Goal: Subscribe to service/newsletter

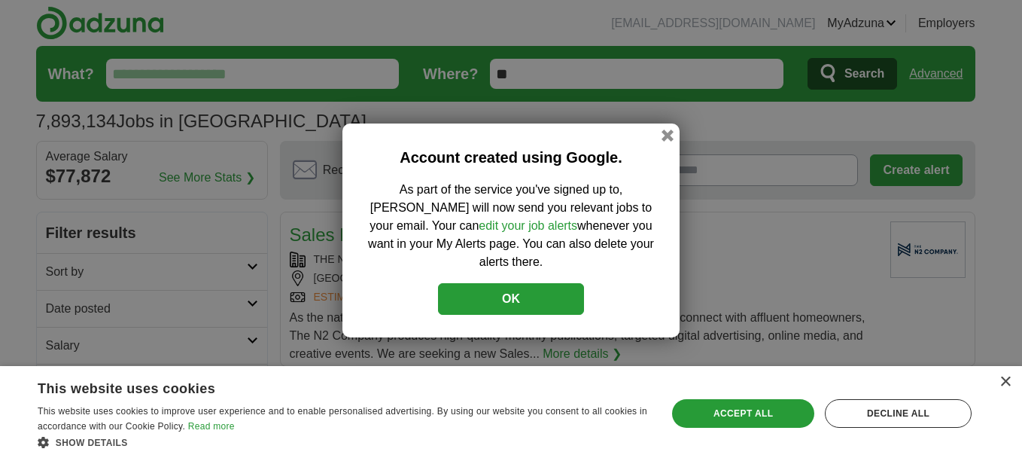
click at [858, 181] on div "Account created using Google. As part of the service you've signed up to, [PERS…" at bounding box center [511, 230] width 1022 height 461
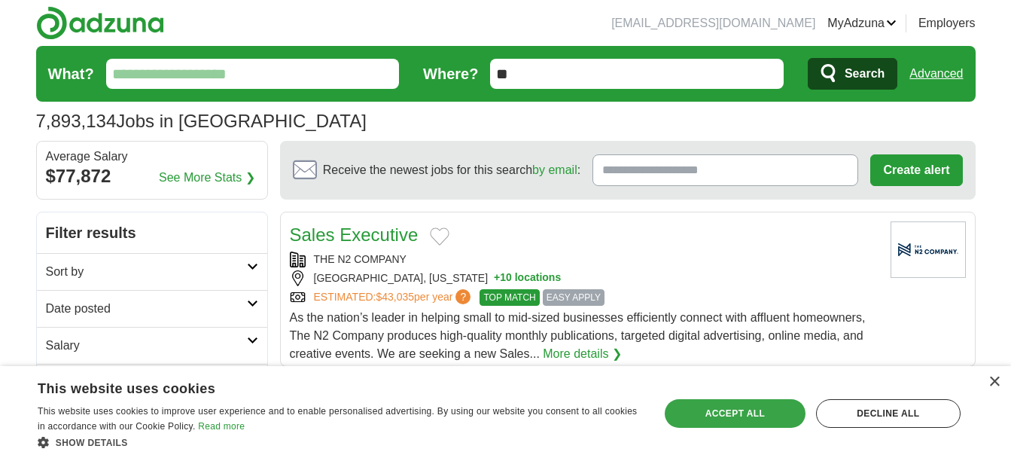
click at [733, 413] on div "Accept all" at bounding box center [734, 413] width 141 height 29
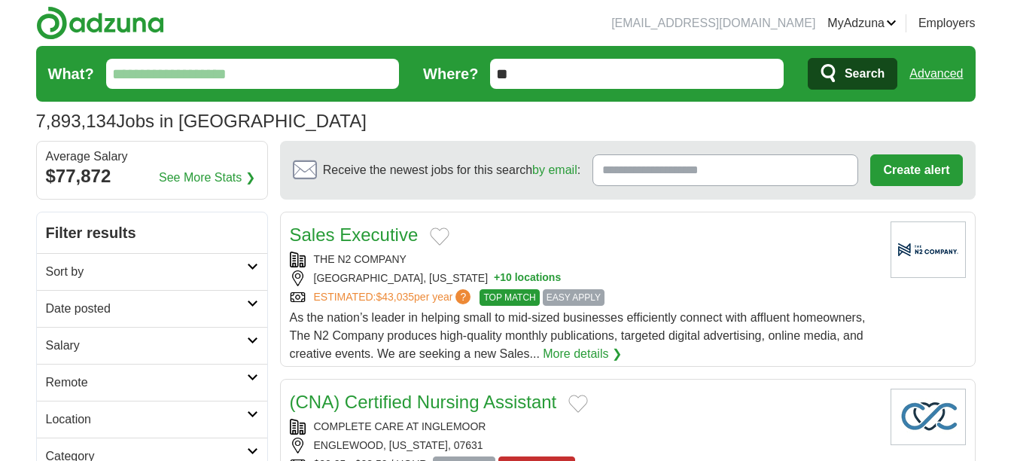
click at [0, 0] on link "Alerts" at bounding box center [0, 0] width 0 height 0
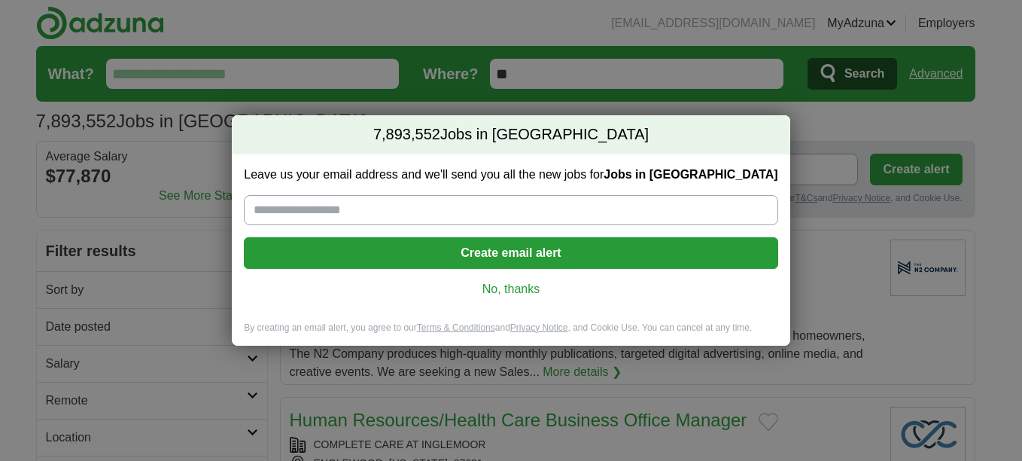
drag, startPoint x: 386, startPoint y: 202, endPoint x: 297, endPoint y: 267, distance: 110.3
click at [297, 267] on div "Leave us your email address and we'll send you all the new jobs for Jobs in US …" at bounding box center [511, 237] width 558 height 167
drag, startPoint x: 297, startPoint y: 267, endPoint x: 262, endPoint y: 214, distance: 63.4
click at [262, 214] on input "Leave us your email address and we'll send you all the new jobs for Jobs in US" at bounding box center [510, 210] width 533 height 30
type input "**********"
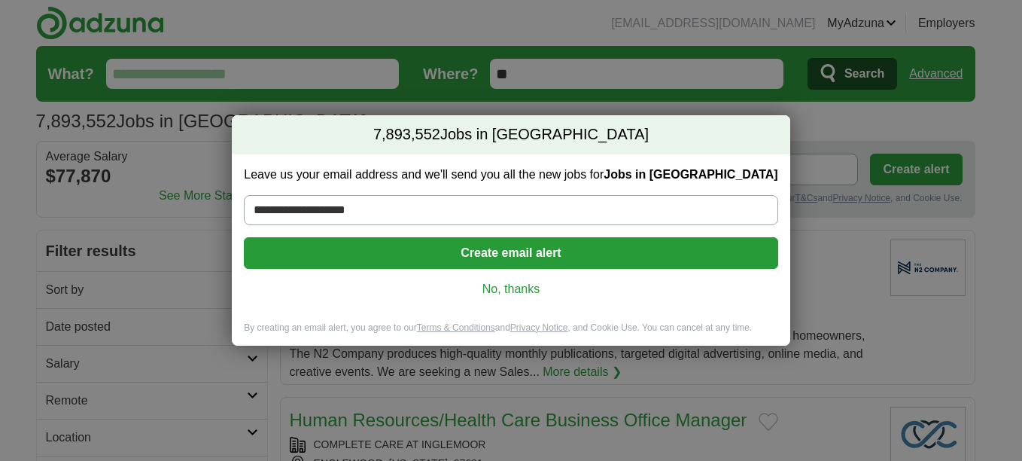
click at [528, 272] on div "**********" at bounding box center [511, 237] width 558 height 167
click at [528, 249] on button "Create email alert" at bounding box center [510, 253] width 533 height 32
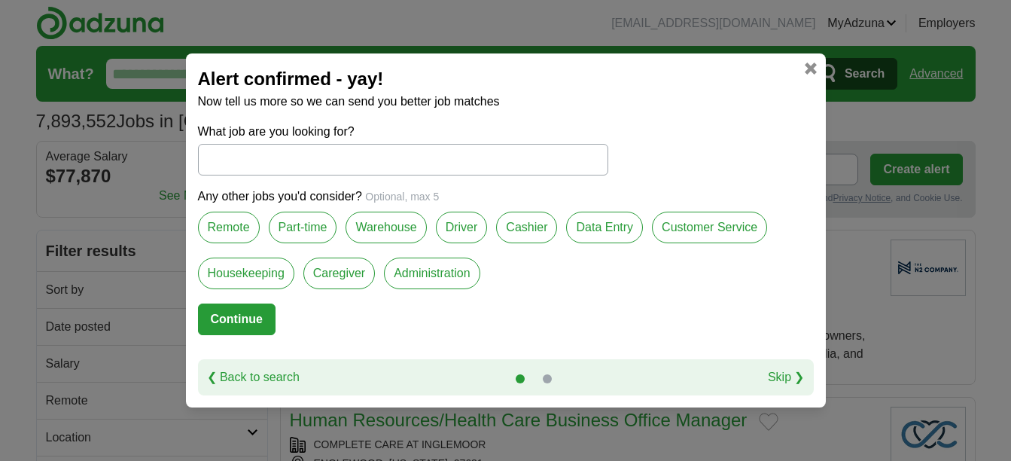
click at [220, 223] on label "Remote" at bounding box center [229, 227] width 62 height 32
click at [337, 278] on label "Caregiver" at bounding box center [338, 273] width 71 height 32
click at [603, 229] on label "Data Entry" at bounding box center [604, 227] width 77 height 32
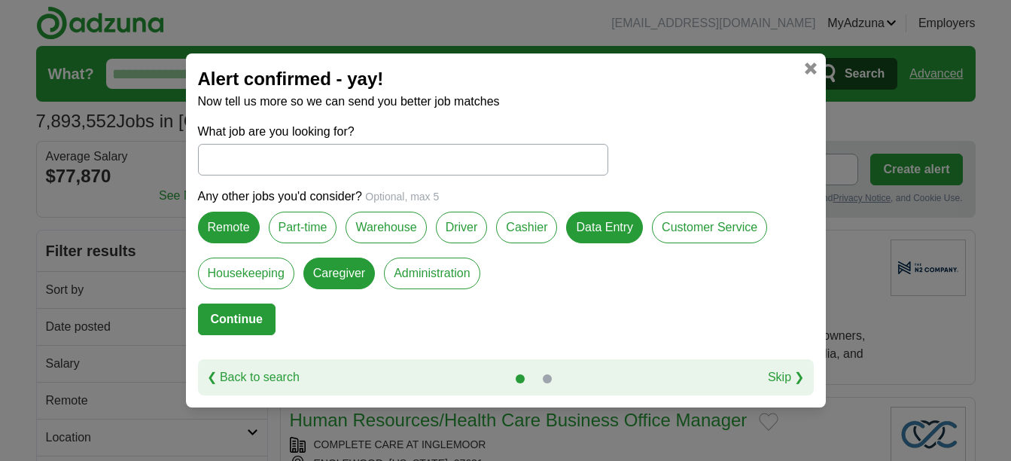
click at [239, 324] on button "Continue" at bounding box center [237, 319] width 78 height 32
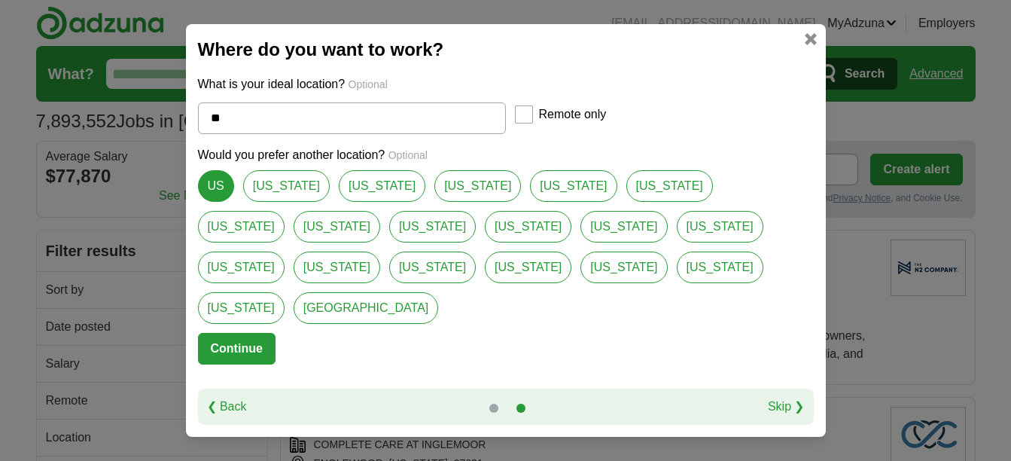
click at [580, 242] on link "[US_STATE]" at bounding box center [623, 227] width 87 height 32
type input "**********"
select select "*"
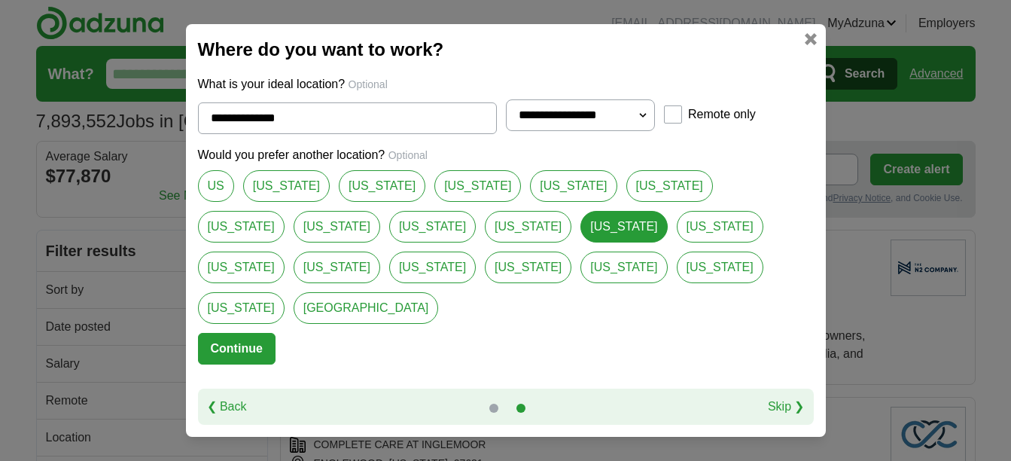
click at [485, 239] on link "[US_STATE]" at bounding box center [528, 227] width 87 height 32
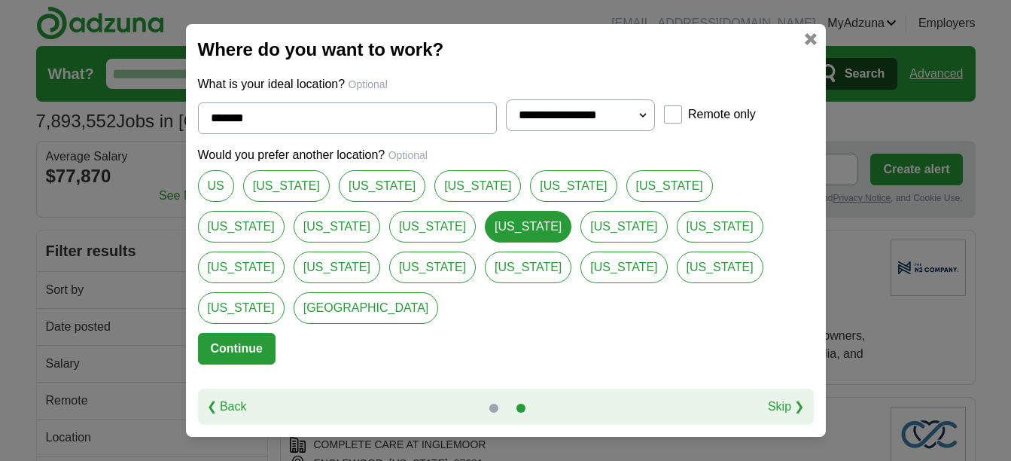
click at [640, 130] on select "**********" at bounding box center [581, 115] width 150 height 32
click at [580, 283] on link "Colorado" at bounding box center [623, 267] width 87 height 32
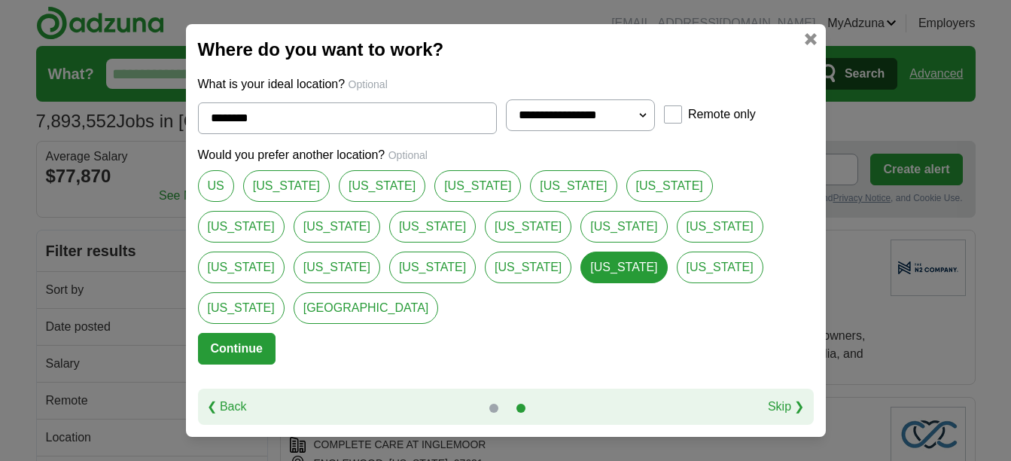
click at [281, 309] on div "Would you prefer another location? Optional US California Texas Florida Pennsyl…" at bounding box center [506, 239] width 616 height 187
click at [434, 202] on link "[US_STATE]" at bounding box center [477, 186] width 87 height 32
type input "*******"
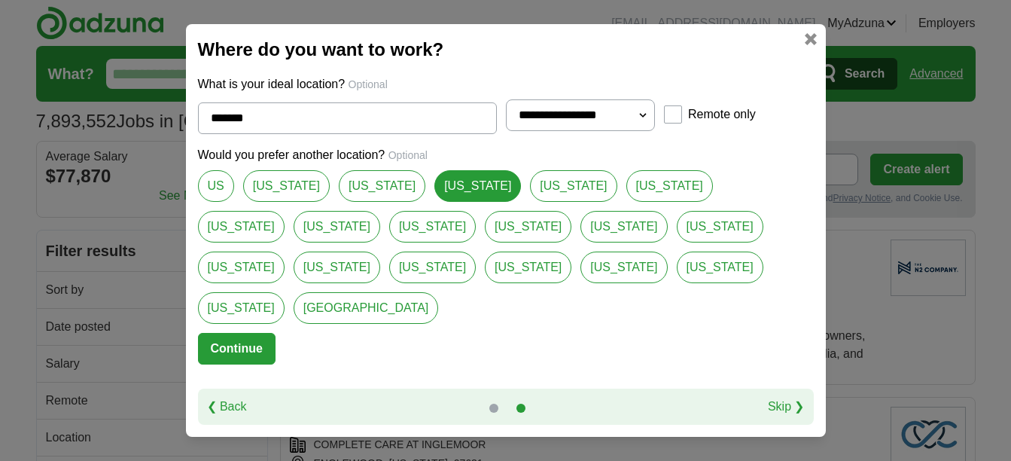
scroll to position [2, 0]
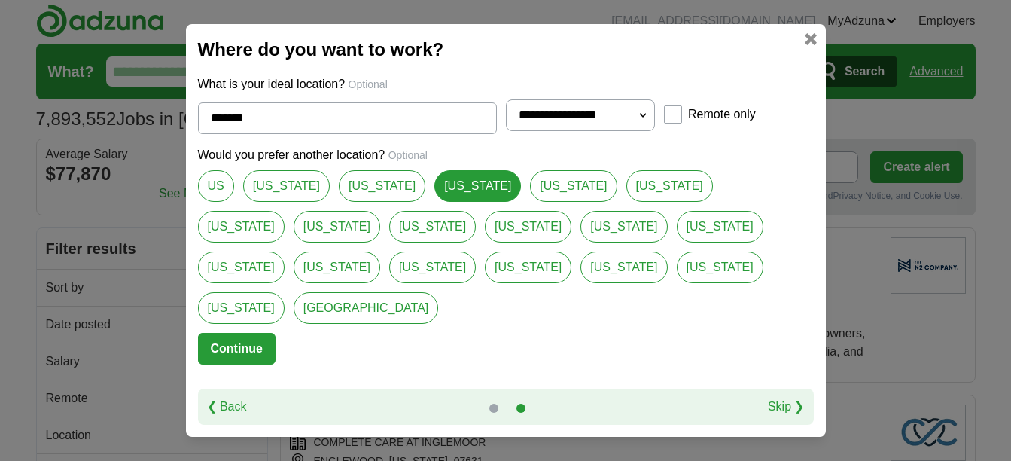
click at [236, 342] on button "Continue" at bounding box center [237, 349] width 78 height 32
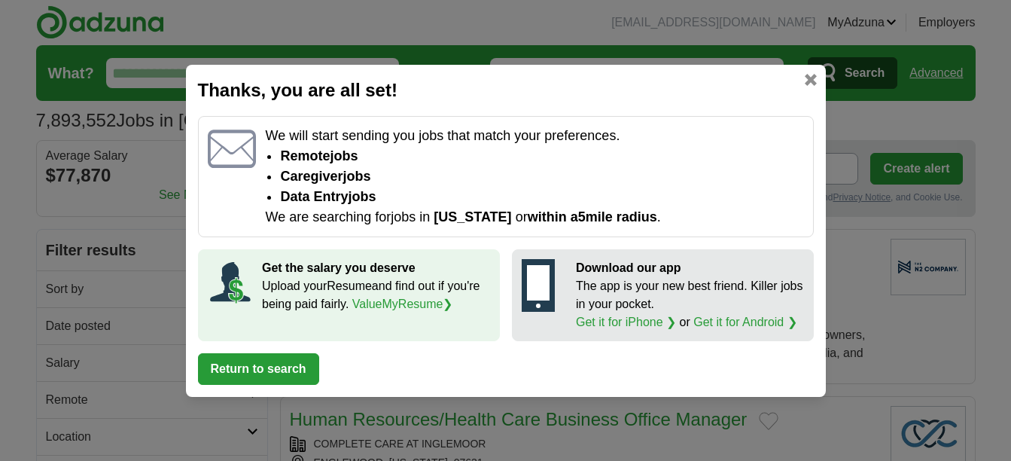
scroll to position [0, 0]
click at [388, 299] on link "ValueMyResume ❯" at bounding box center [402, 303] width 101 height 13
